Goal: Information Seeking & Learning: Learn about a topic

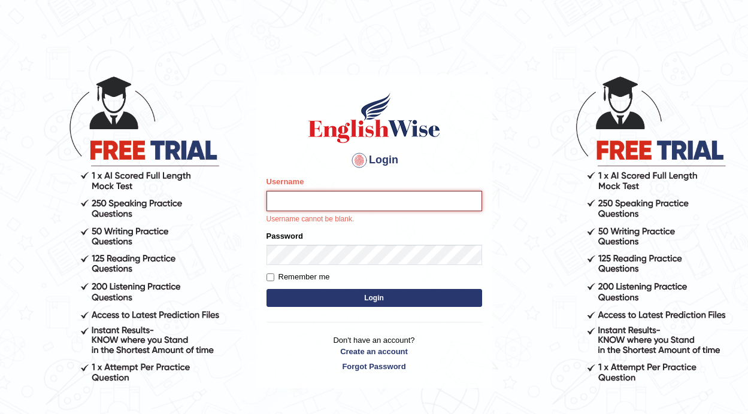
type input "Rebecca12"
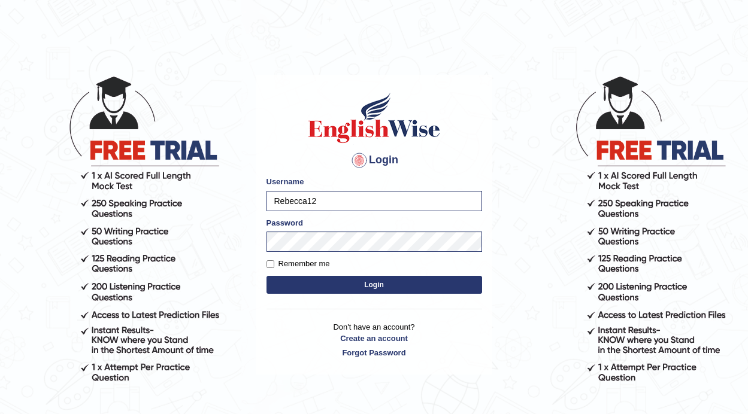
click at [369, 280] on button "Login" at bounding box center [373, 285] width 215 height 18
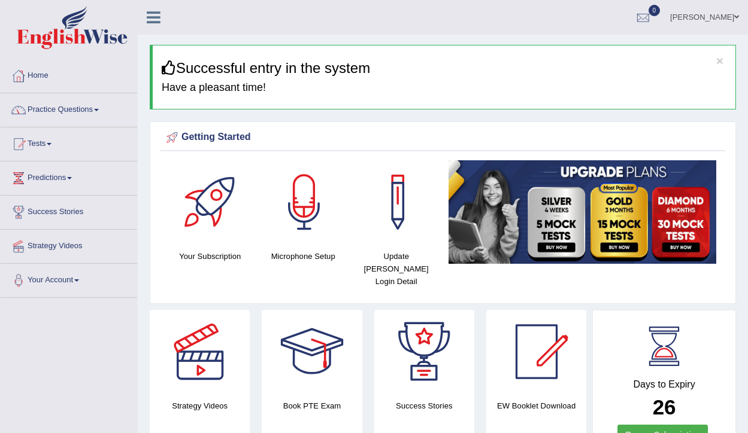
click at [96, 110] on link "Practice Questions" at bounding box center [69, 108] width 136 height 30
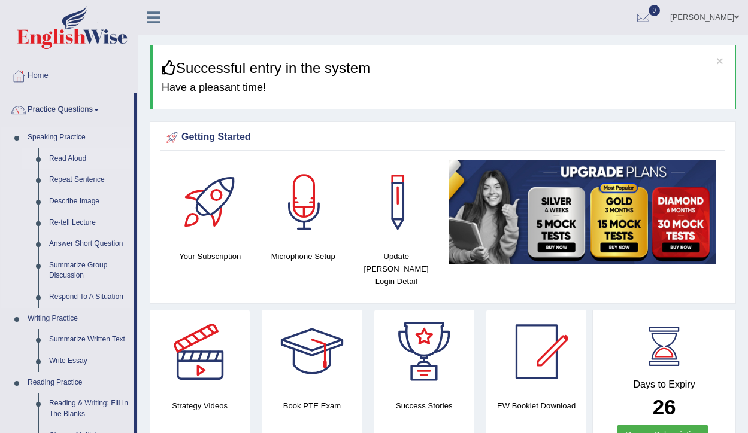
click at [85, 161] on link "Read Aloud" at bounding box center [89, 159] width 90 height 22
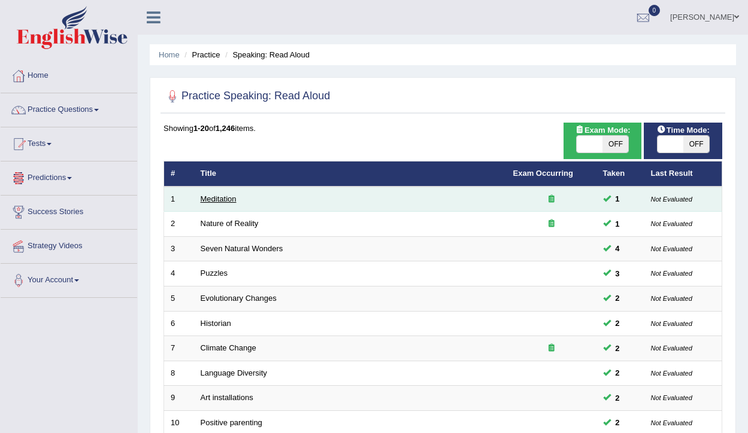
click at [228, 198] on link "Meditation" at bounding box center [219, 199] width 36 height 9
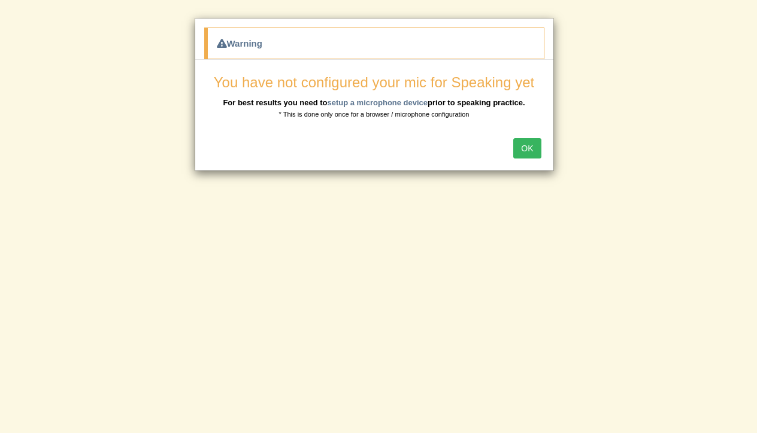
click at [536, 148] on button "OK" at bounding box center [527, 148] width 28 height 20
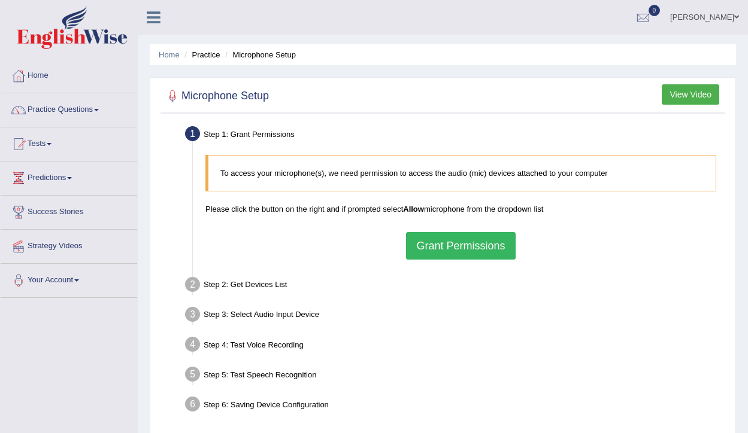
click at [492, 247] on button "Grant Permissions" at bounding box center [460, 246] width 109 height 28
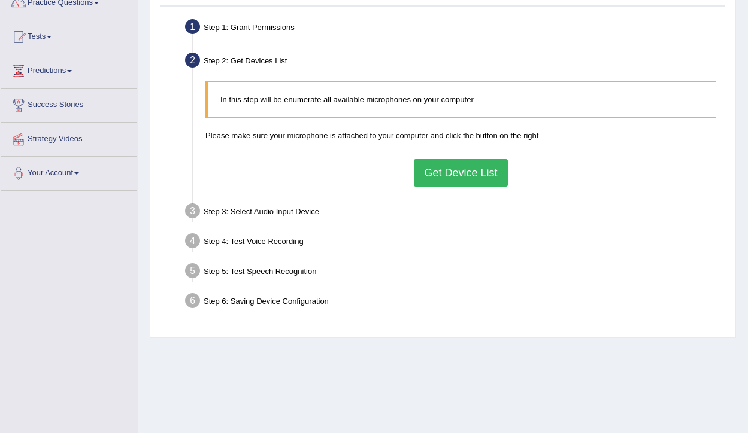
scroll to position [108, 0]
click at [479, 175] on button "Get Device List" at bounding box center [460, 172] width 93 height 28
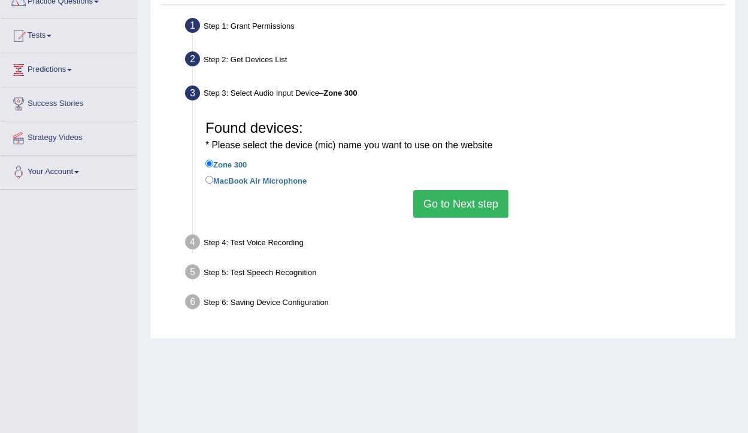
click at [239, 160] on label "Zone 300" at bounding box center [225, 163] width 41 height 13
click at [213, 160] on input "Zone 300" at bounding box center [209, 164] width 8 height 8
click at [448, 196] on button "Go to Next step" at bounding box center [460, 204] width 95 height 28
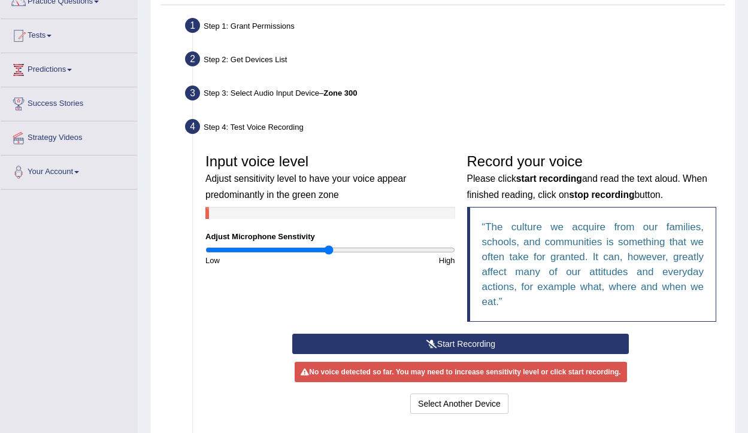
click at [457, 344] on button "Start Recording" at bounding box center [460, 344] width 336 height 20
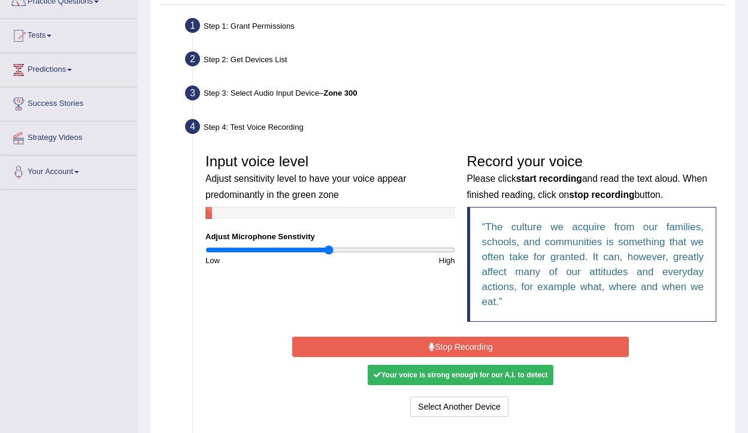
click at [457, 344] on button "Stop Recording" at bounding box center [460, 347] width 336 height 20
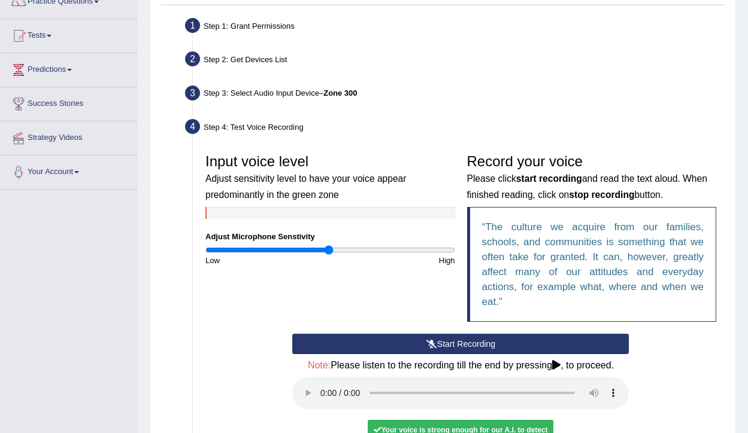
click at [321, 387] on audio at bounding box center [460, 393] width 336 height 32
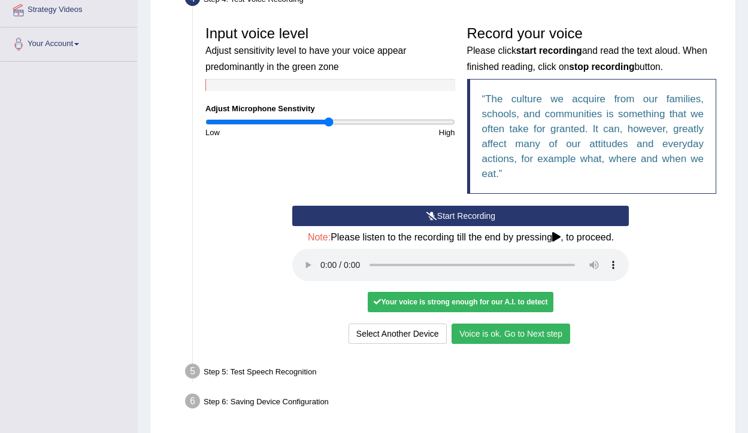
scroll to position [237, 0]
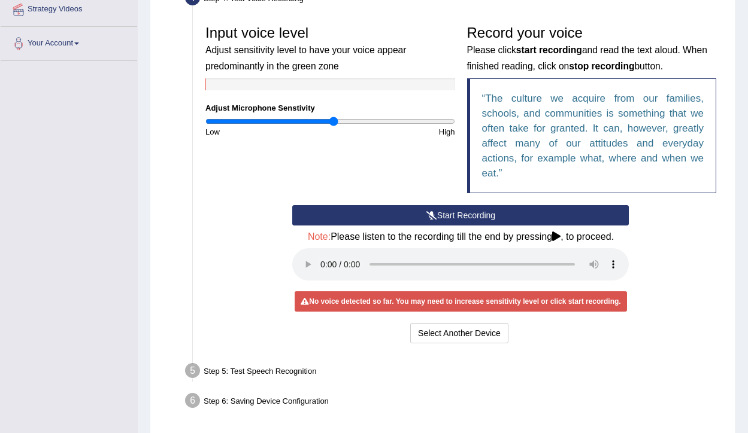
click at [335, 123] on input "range" at bounding box center [330, 122] width 250 height 10
drag, startPoint x: 335, startPoint y: 123, endPoint x: 344, endPoint y: 122, distance: 9.6
click at [344, 122] on input "range" at bounding box center [330, 122] width 250 height 10
click at [444, 216] on button "Start Recording" at bounding box center [460, 215] width 336 height 20
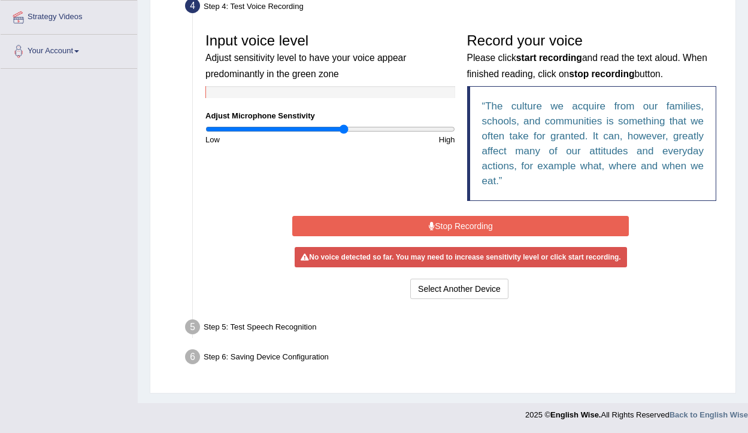
scroll to position [224, 0]
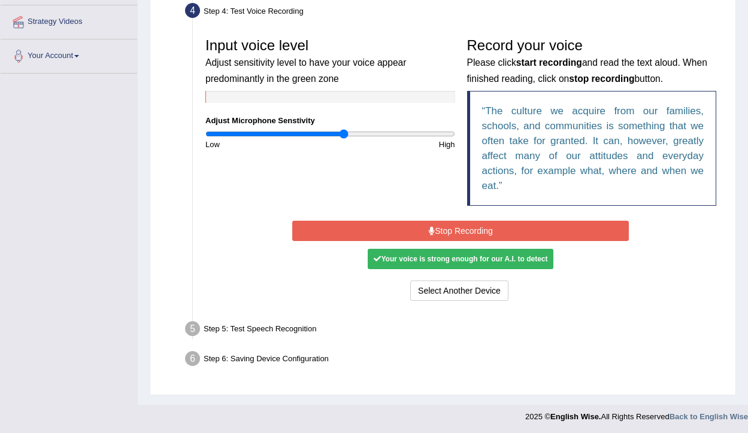
click at [449, 227] on button "Stop Recording" at bounding box center [460, 231] width 336 height 20
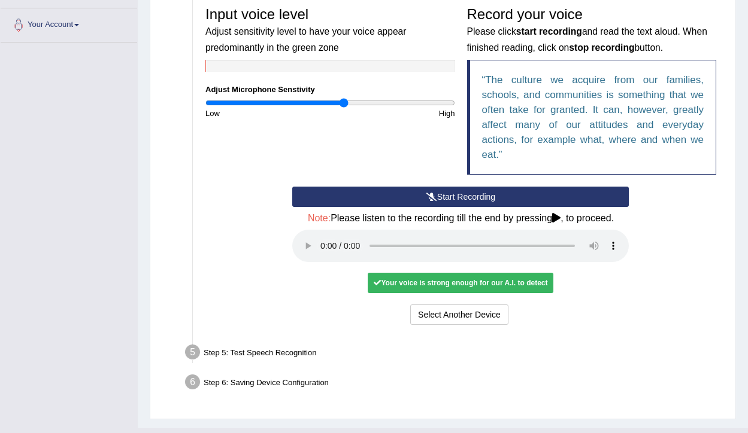
scroll to position [265, 0]
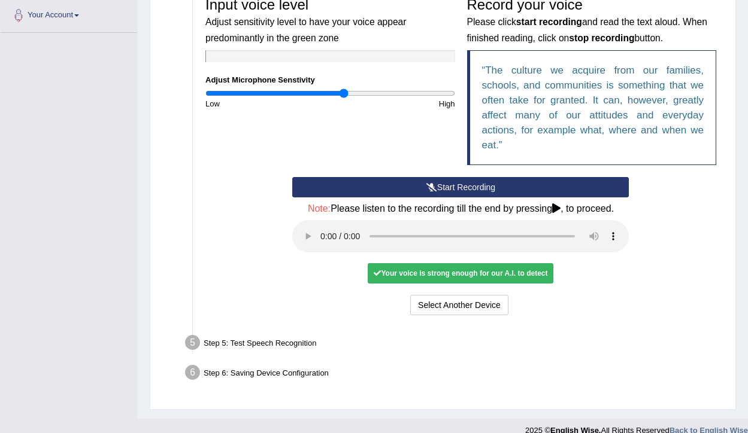
click at [321, 229] on audio at bounding box center [460, 236] width 336 height 32
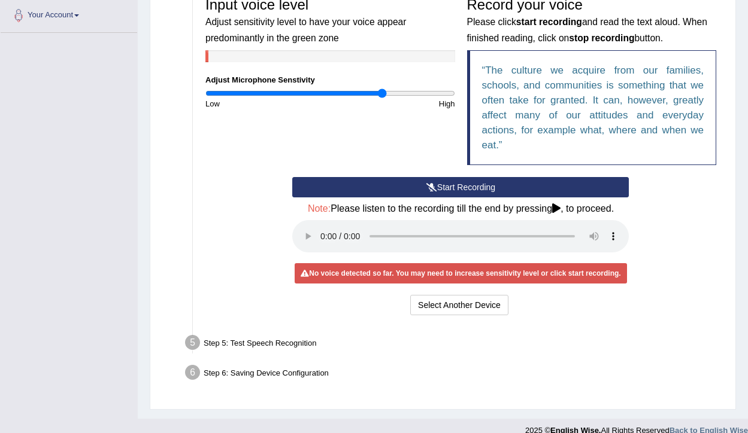
drag, startPoint x: 344, startPoint y: 92, endPoint x: 382, endPoint y: 93, distance: 38.9
type input "1.44"
click at [382, 93] on input "range" at bounding box center [330, 94] width 250 height 10
click at [470, 184] on button "Start Recording" at bounding box center [460, 187] width 336 height 20
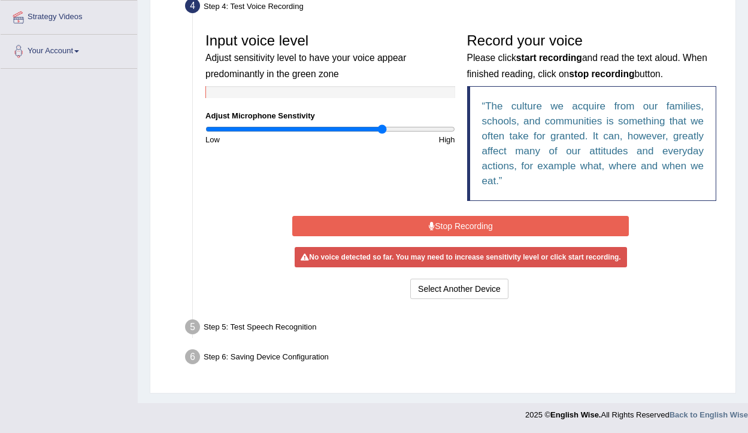
scroll to position [224, 0]
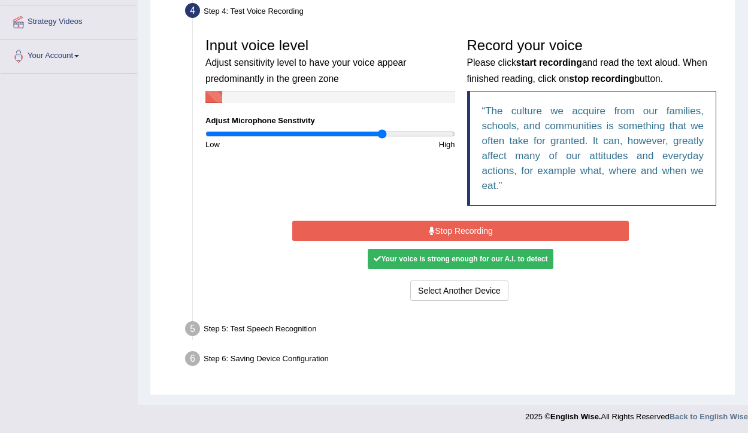
click at [473, 224] on button "Stop Recording" at bounding box center [460, 231] width 336 height 20
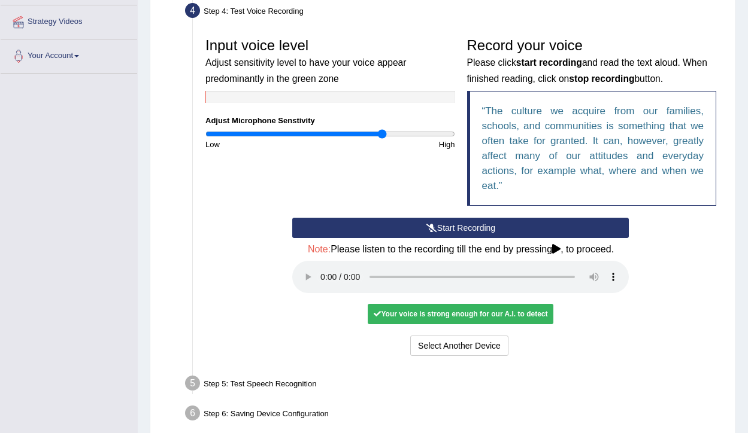
click at [318, 269] on audio at bounding box center [460, 277] width 336 height 32
click at [322, 269] on audio at bounding box center [460, 277] width 336 height 32
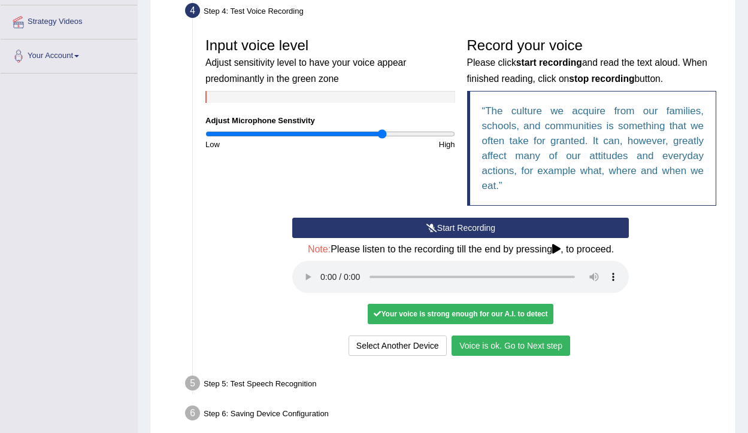
click at [481, 336] on button "Voice is ok. Go to Next step" at bounding box center [510, 346] width 119 height 20
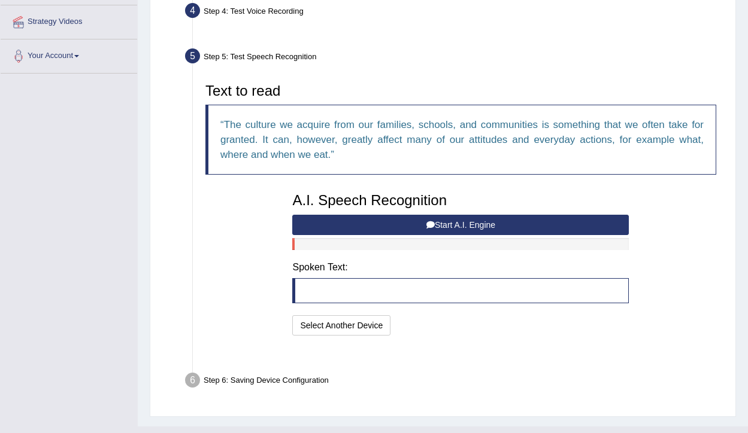
scroll to position [218, 0]
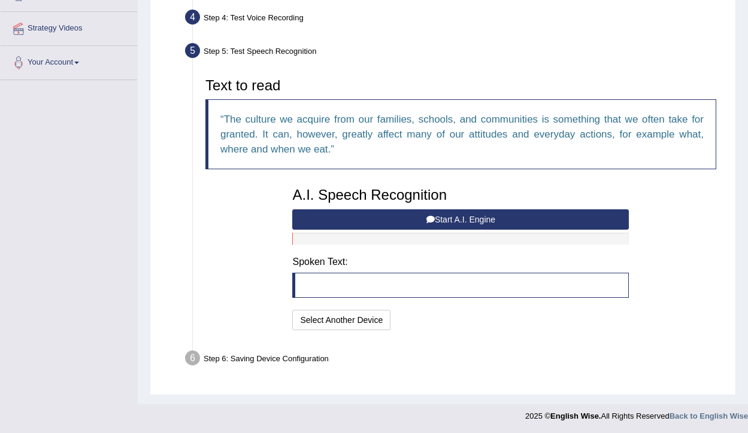
click at [469, 220] on button "Start A.I. Engine" at bounding box center [460, 220] width 336 height 20
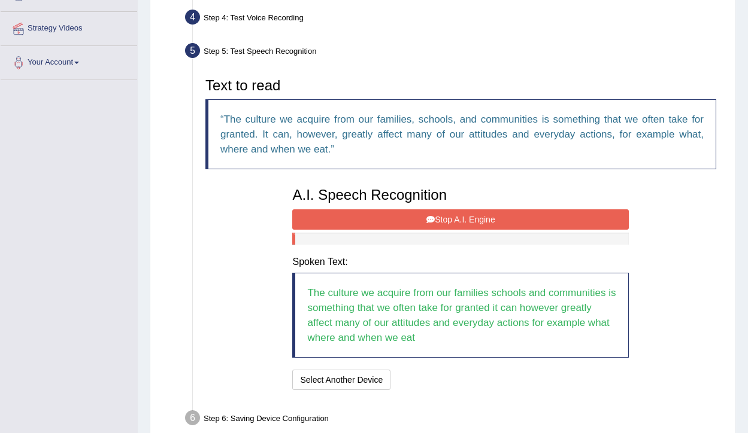
click at [469, 220] on button "Stop A.I. Engine" at bounding box center [460, 220] width 336 height 20
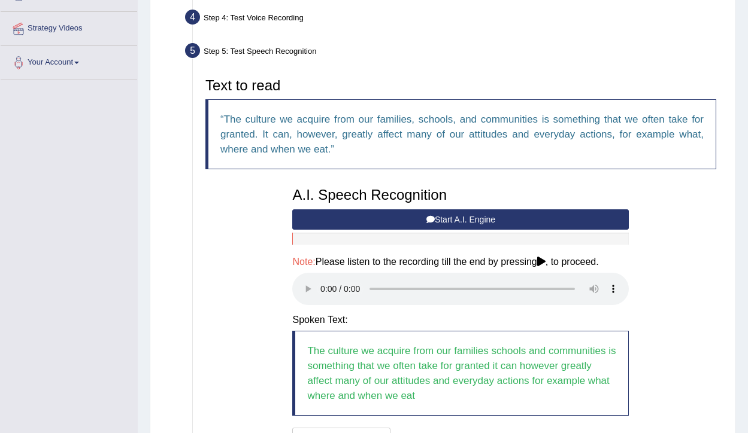
click at [322, 282] on audio at bounding box center [460, 289] width 336 height 32
click at [456, 428] on button "Speech is ok. Go to Last step" at bounding box center [458, 438] width 125 height 20
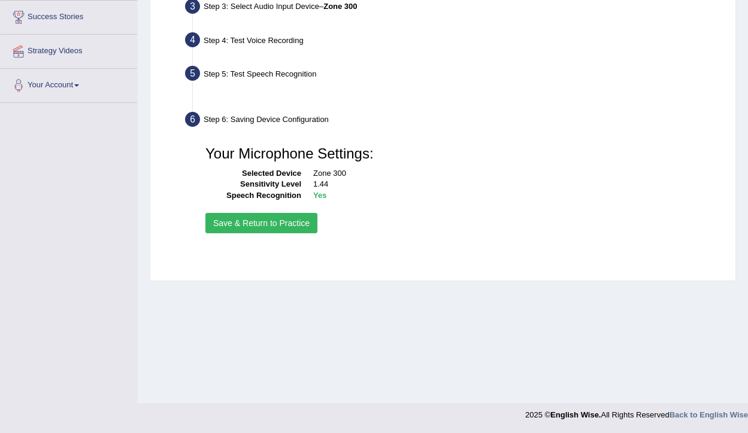
scroll to position [195, 0]
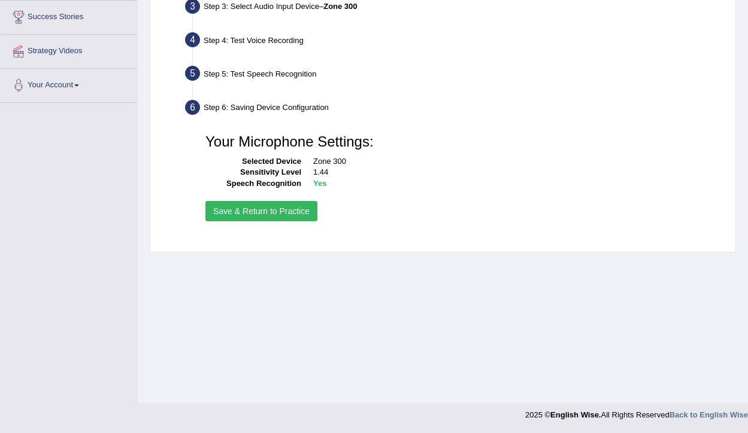
click at [299, 208] on button "Save & Return to Practice" at bounding box center [261, 211] width 112 height 20
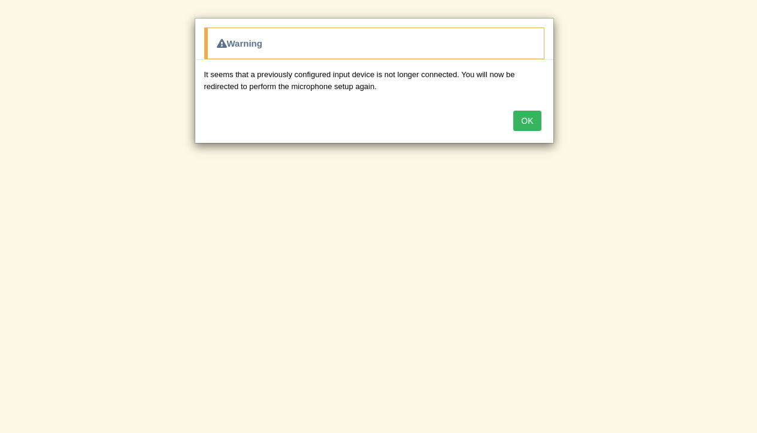
click at [536, 120] on button "OK" at bounding box center [527, 121] width 28 height 20
